Goal: Task Accomplishment & Management: Manage account settings

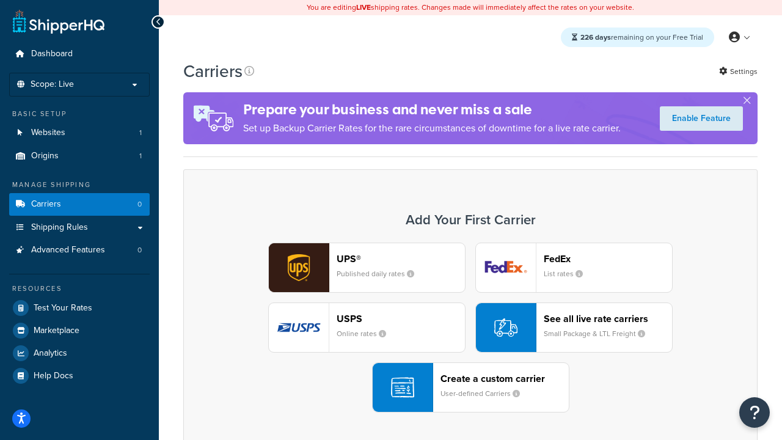
click at [471, 328] on div "UPS® Published daily rates FedEx List rates USPS Online rates See all live rate…" at bounding box center [470, 328] width 549 height 170
click at [608, 259] on header "FedEx" at bounding box center [608, 259] width 128 height 12
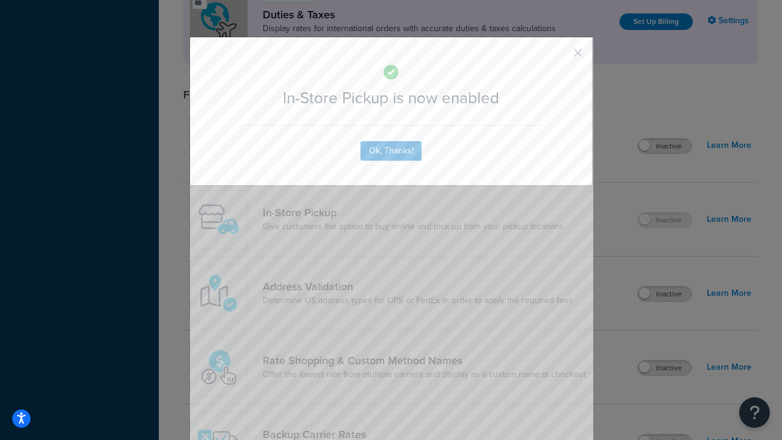
click at [560, 57] on button "button" at bounding box center [560, 57] width 3 height 3
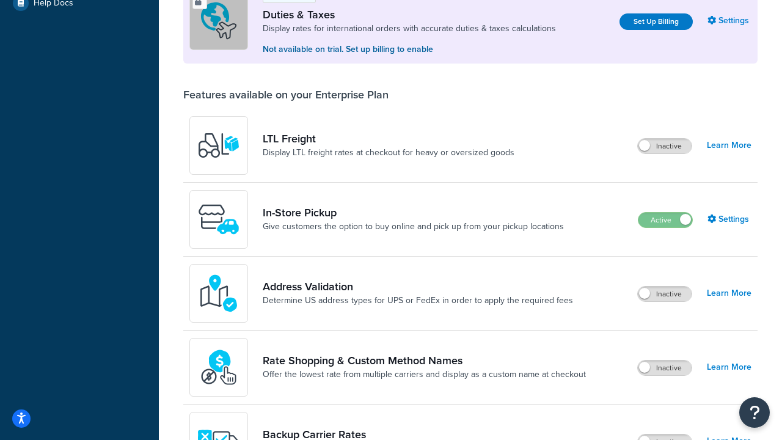
scroll to position [373, 0]
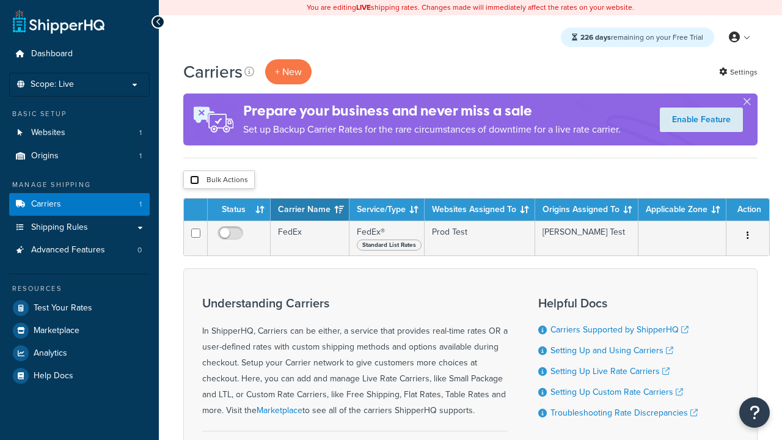
click at [194, 180] on input "checkbox" at bounding box center [194, 179] width 9 height 9
checkbox input "true"
click at [0, 0] on button "Delete" at bounding box center [0, 0] width 0 height 0
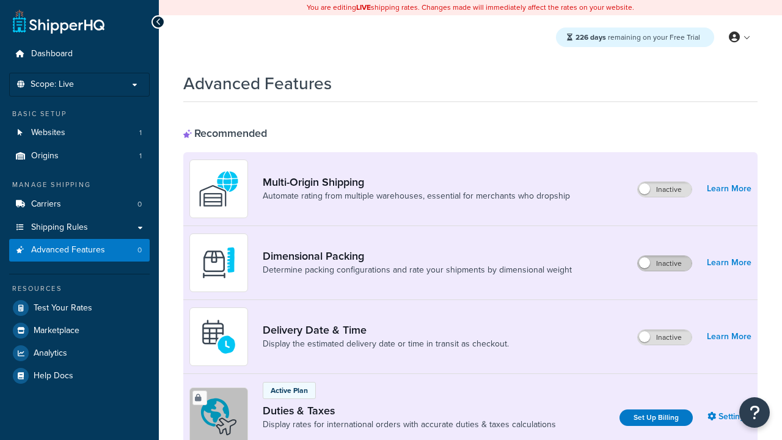
click at [665, 263] on label "Inactive" at bounding box center [665, 263] width 54 height 15
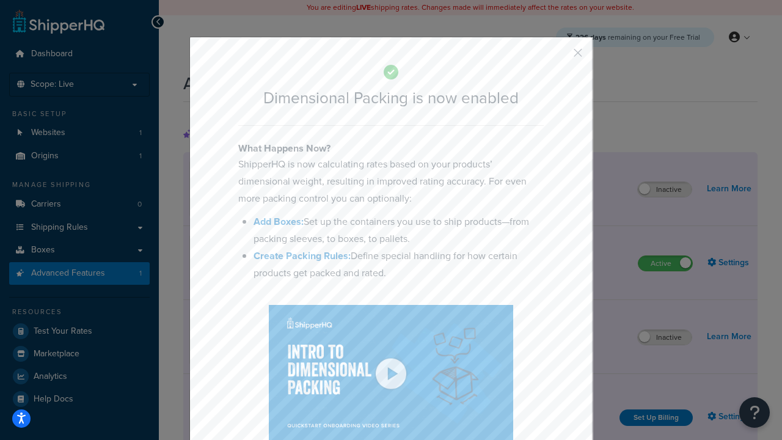
click at [560, 56] on button "button" at bounding box center [560, 57] width 3 height 3
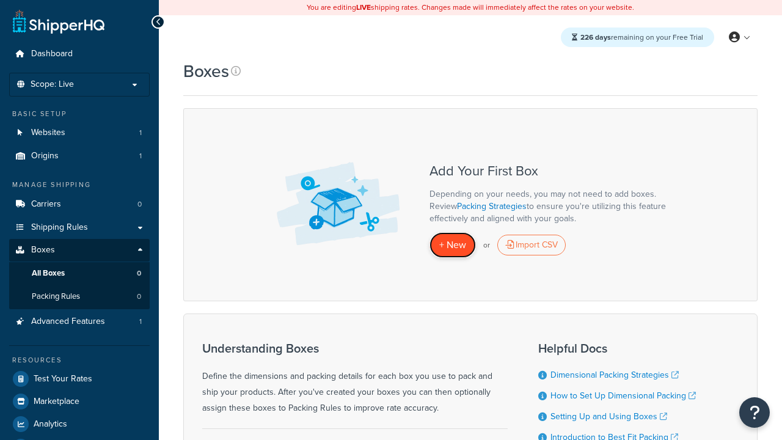
click at [453, 245] on span "+ New" at bounding box center [453, 245] width 27 height 14
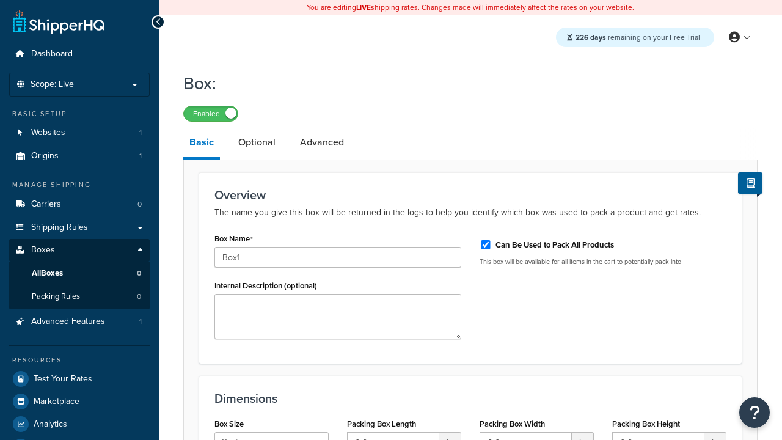
select select "usps_small"
type input "8.5"
type input "5"
type input "1.5"
type input "Box1"
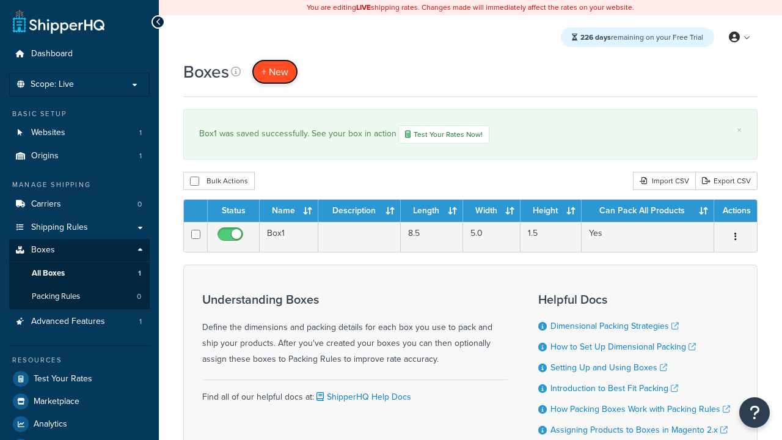
click at [275, 72] on span "+ New" at bounding box center [275, 72] width 27 height 14
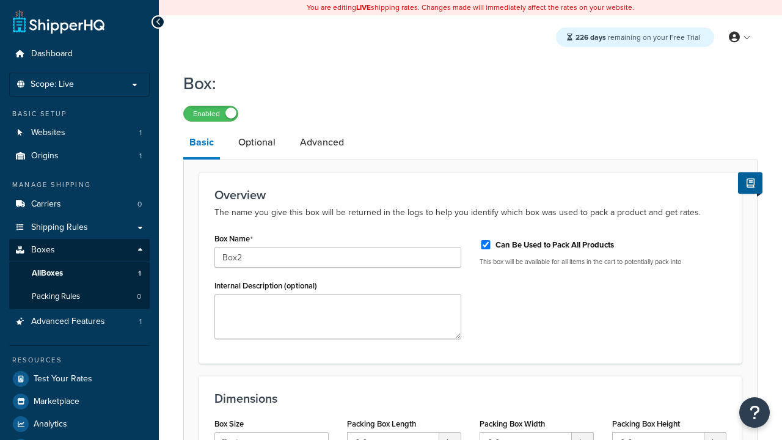
select select "usps_small"
type input "8.5"
type input "5"
type input "1.5"
type input "Box2"
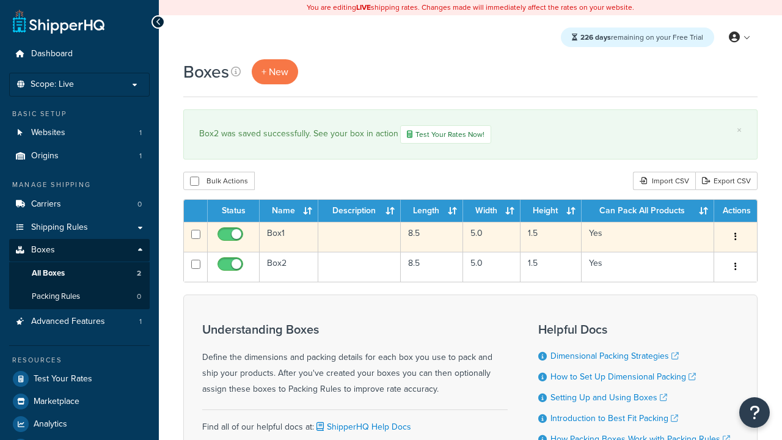
click at [735, 238] on icon "button" at bounding box center [736, 236] width 2 height 9
click at [0, 0] on link "Edit" at bounding box center [0, 0] width 0 height 0
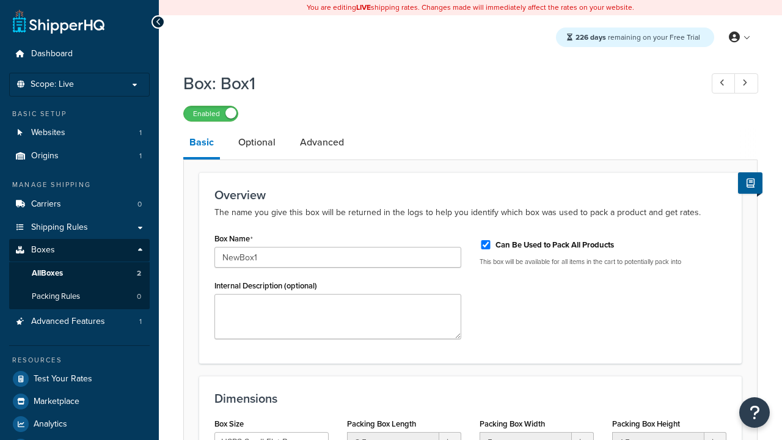
select select "usps_small"
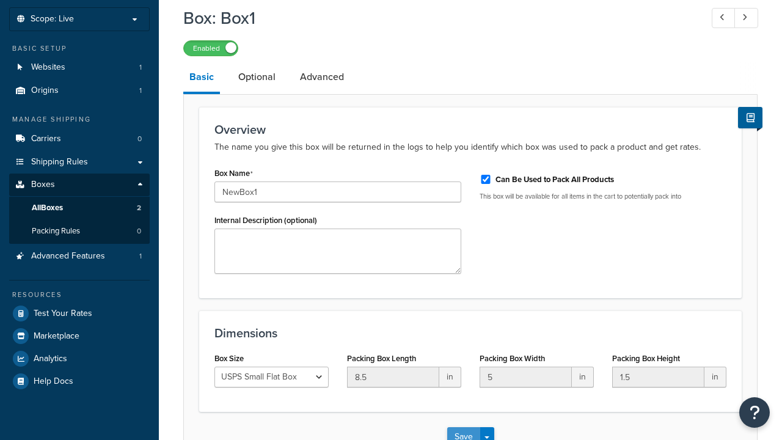
type input "NewBox1"
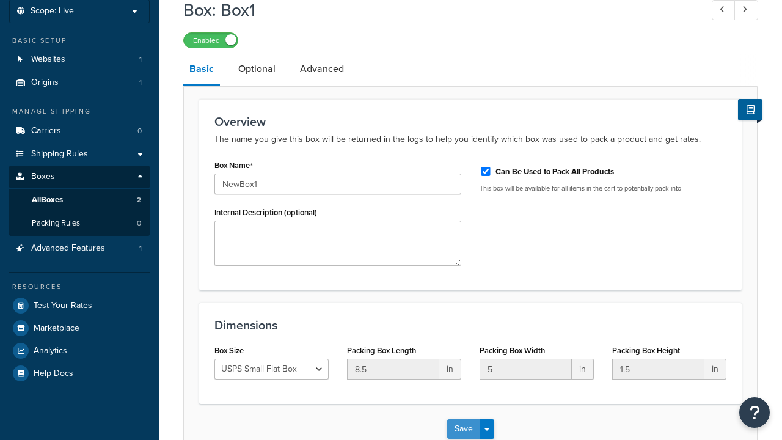
click at [463, 419] on button "Save" at bounding box center [463, 429] width 33 height 20
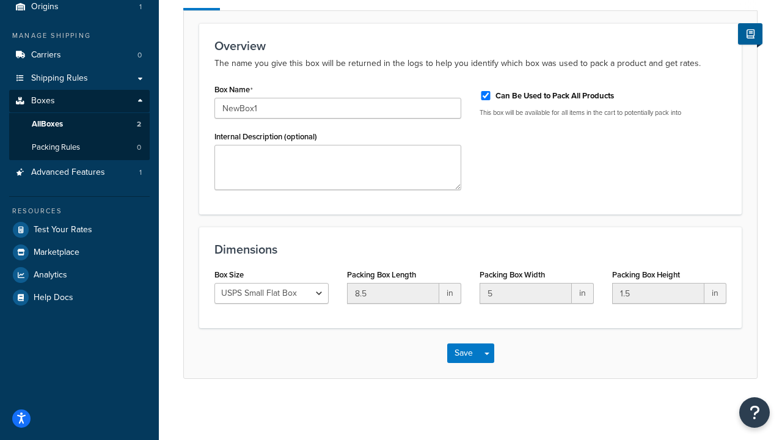
scroll to position [0, 0]
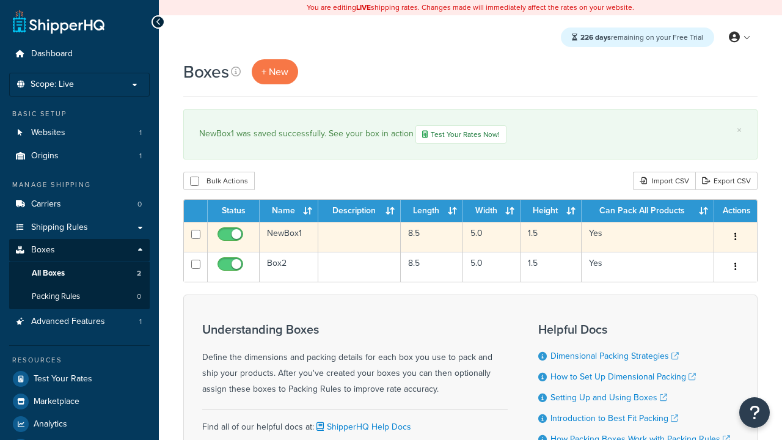
click at [735, 238] on icon "button" at bounding box center [736, 236] width 2 height 9
click at [0, 0] on link "Duplicate" at bounding box center [0, 0] width 0 height 0
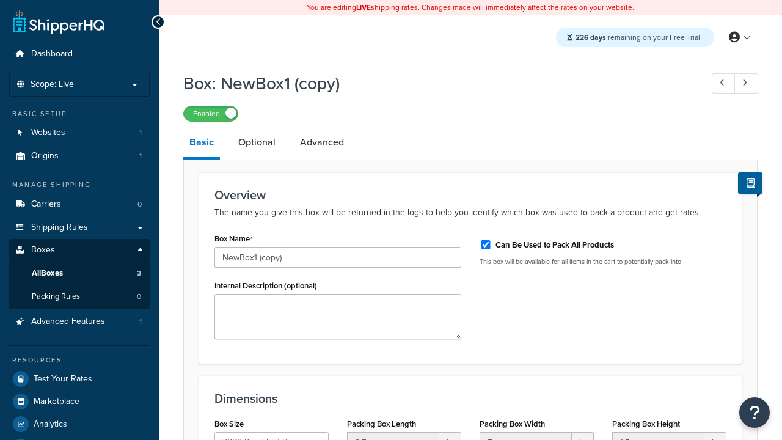
select select "usps_small"
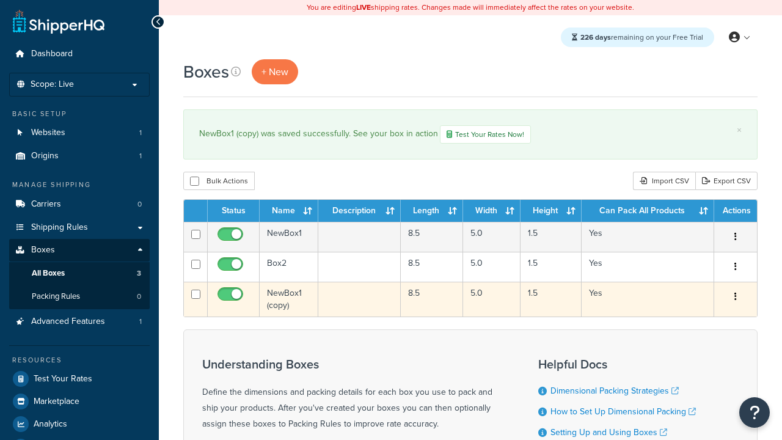
click at [735, 298] on icon "button" at bounding box center [736, 296] width 2 height 9
click at [0, 0] on link "Delete" at bounding box center [0, 0] width 0 height 0
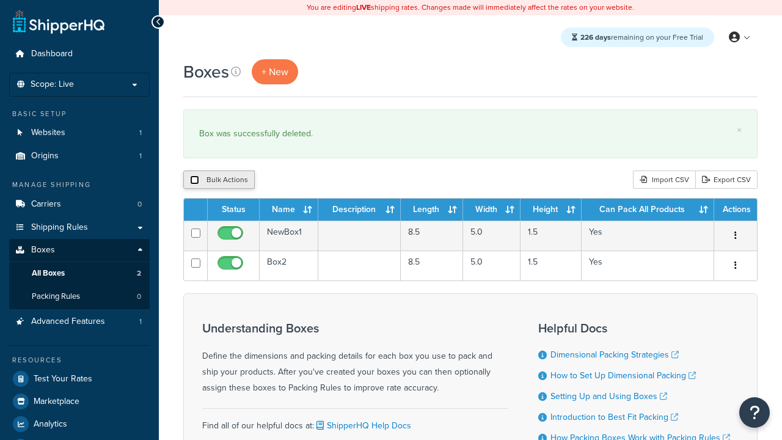
click at [194, 180] on input "checkbox" at bounding box center [194, 179] width 9 height 9
checkbox input "true"
click at [0, 0] on button "Delete" at bounding box center [0, 0] width 0 height 0
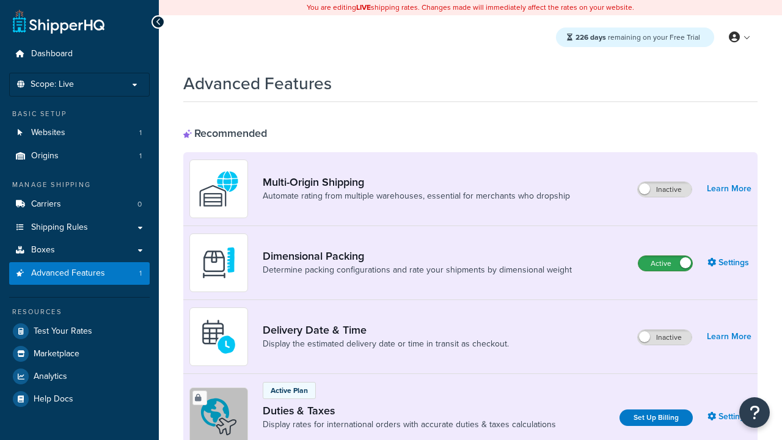
click at [666, 263] on label "Active" at bounding box center [666, 263] width 54 height 15
